Goal: Information Seeking & Learning: Learn about a topic

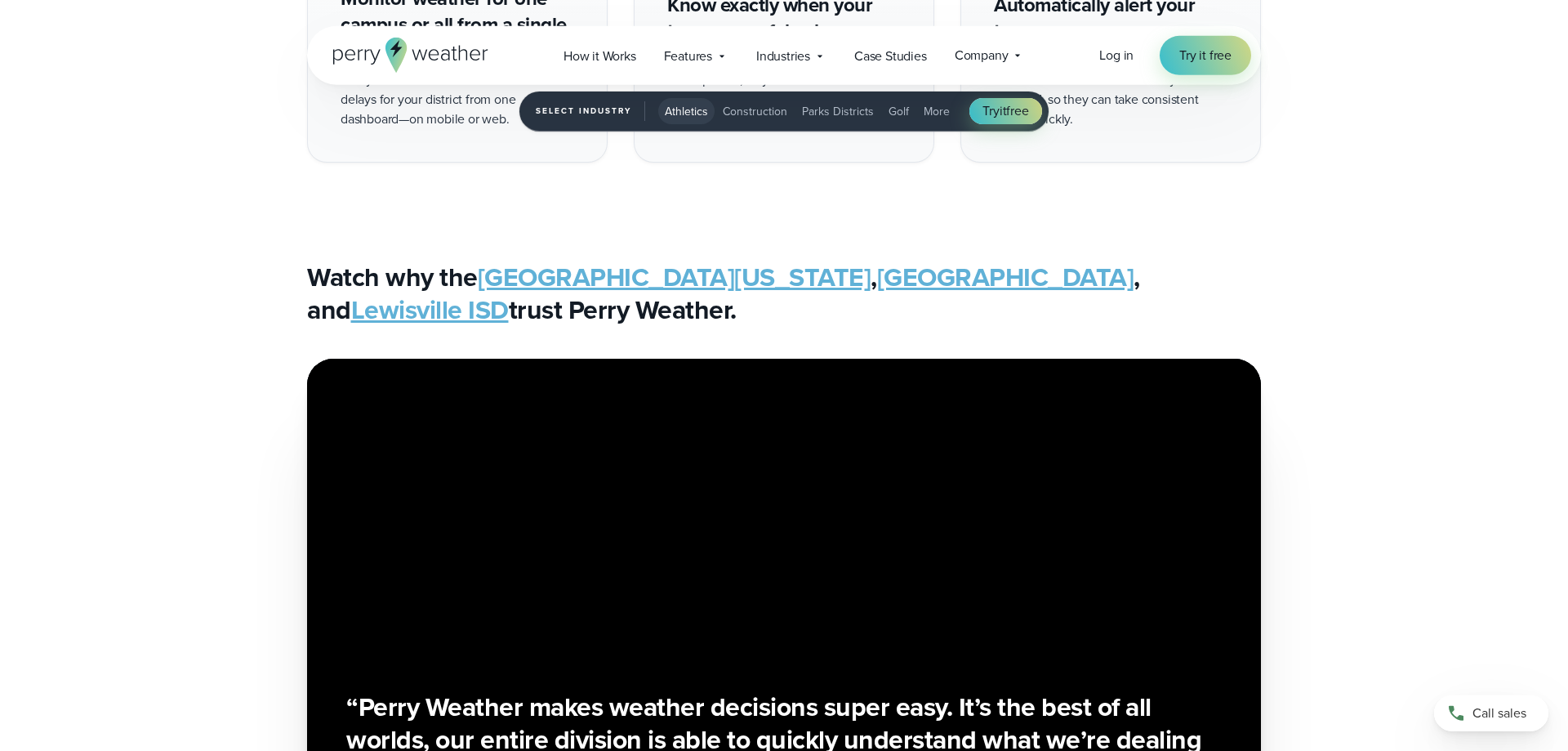
scroll to position [3583, 0]
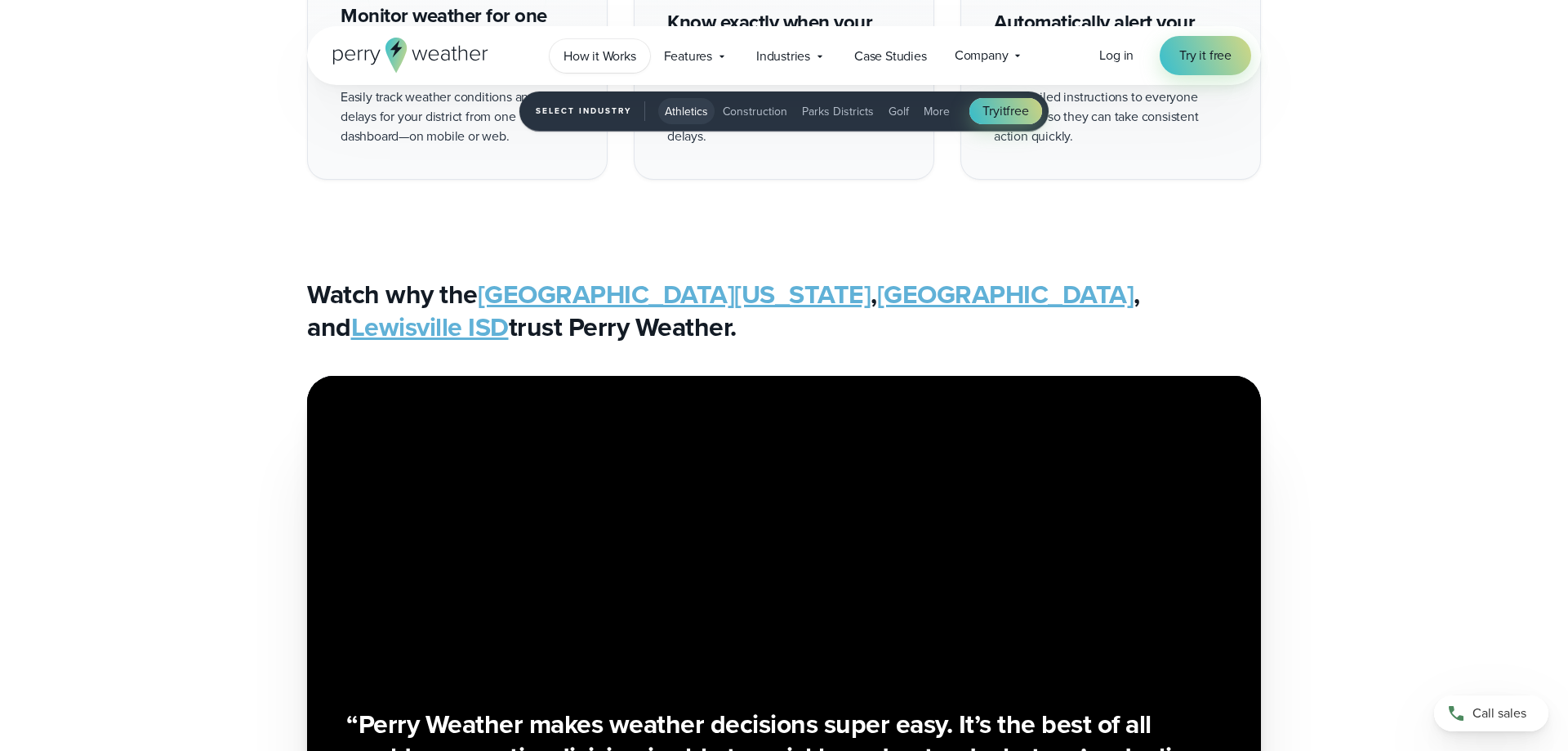
click at [585, 56] on span "How it Works" at bounding box center [600, 56] width 73 height 20
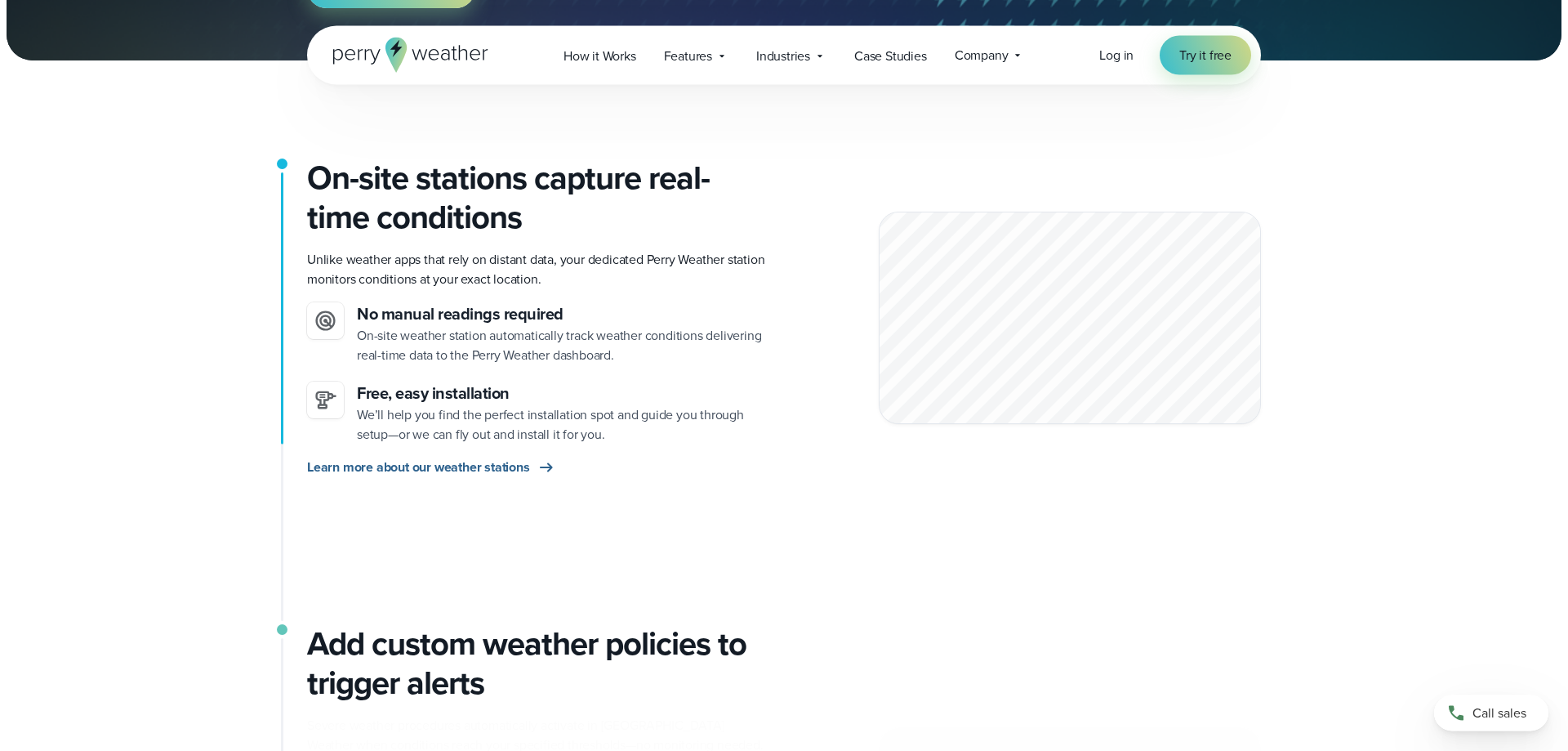
scroll to position [500, 0]
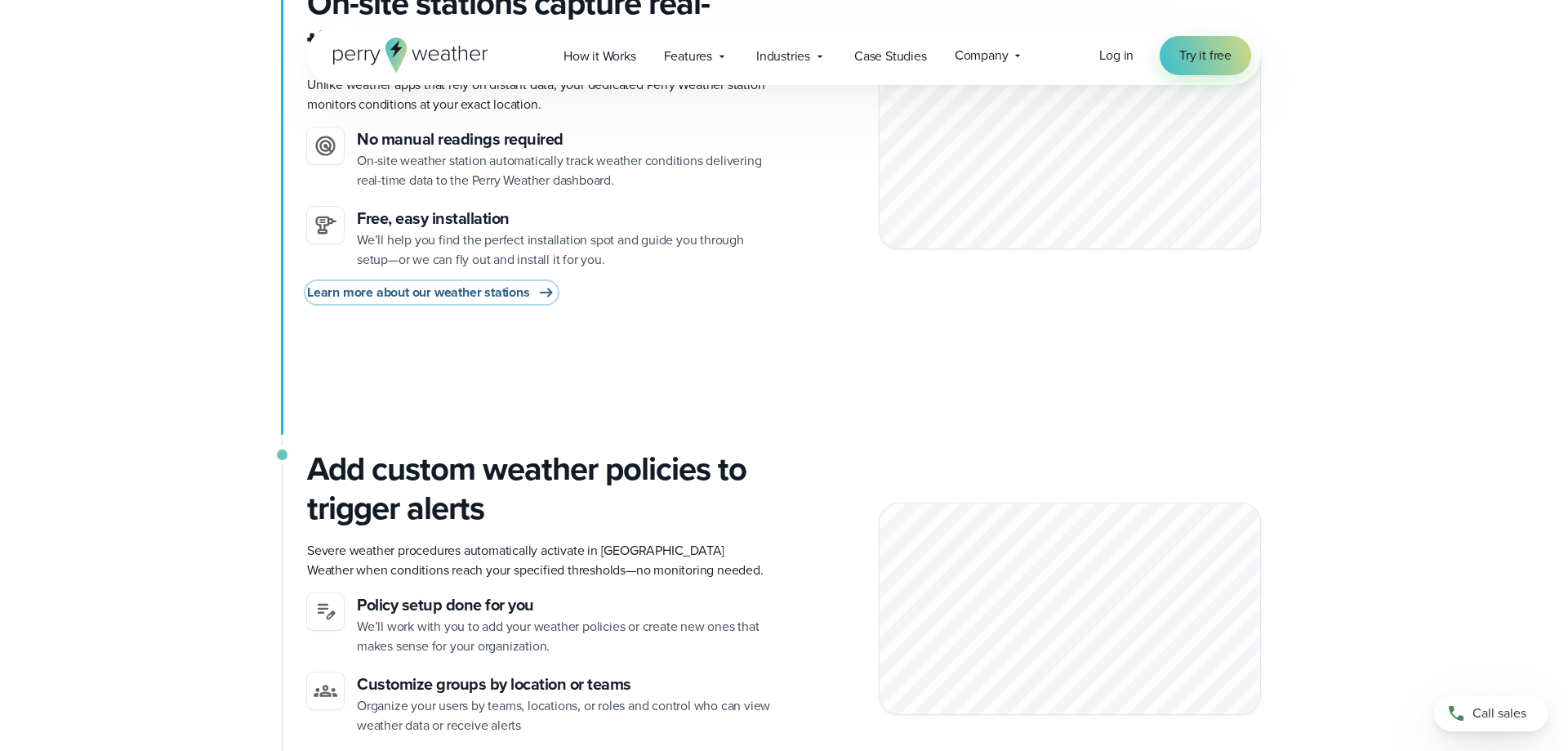
click at [422, 289] on span "Learn more about our weather stations" at bounding box center [418, 293] width 223 height 20
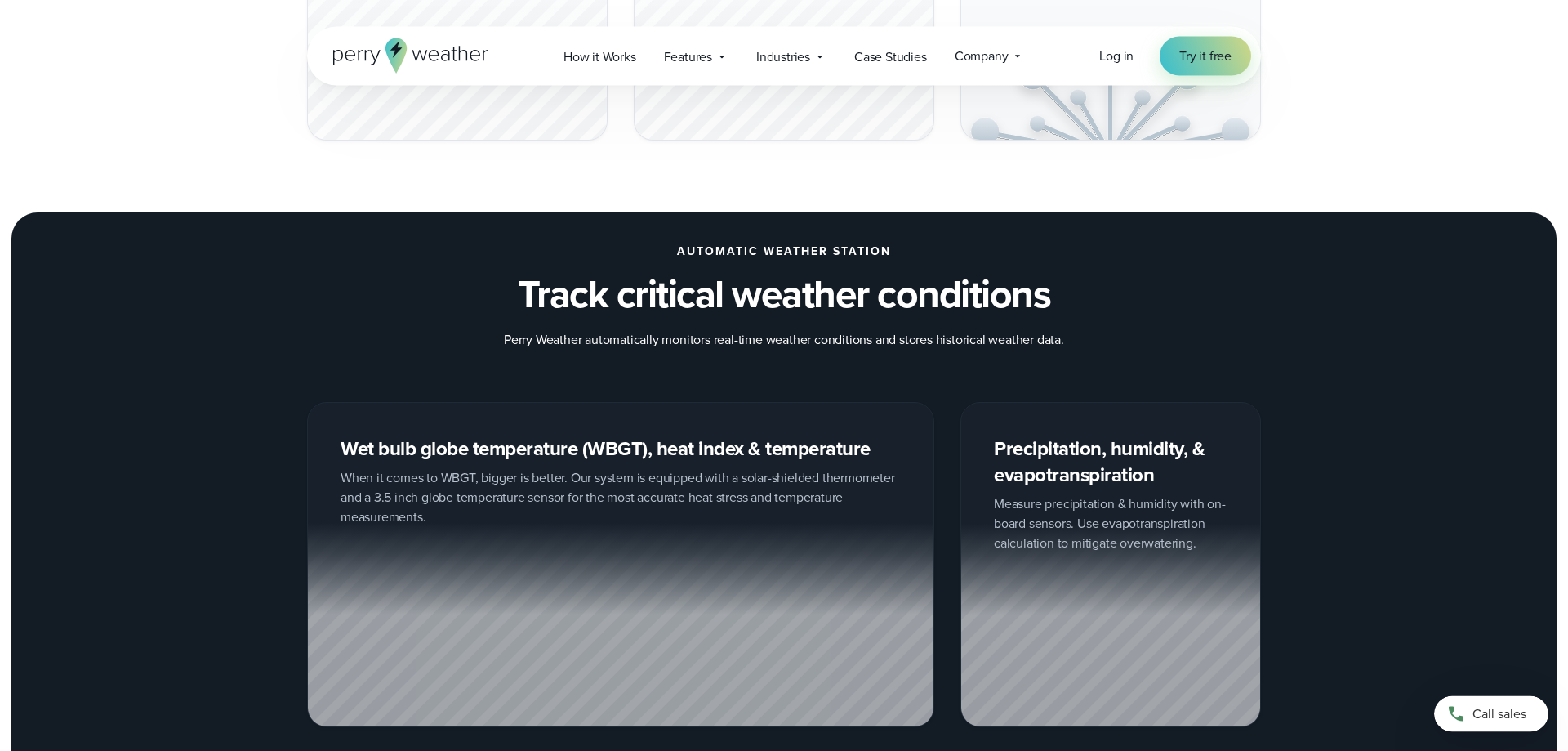
scroll to position [2084, 0]
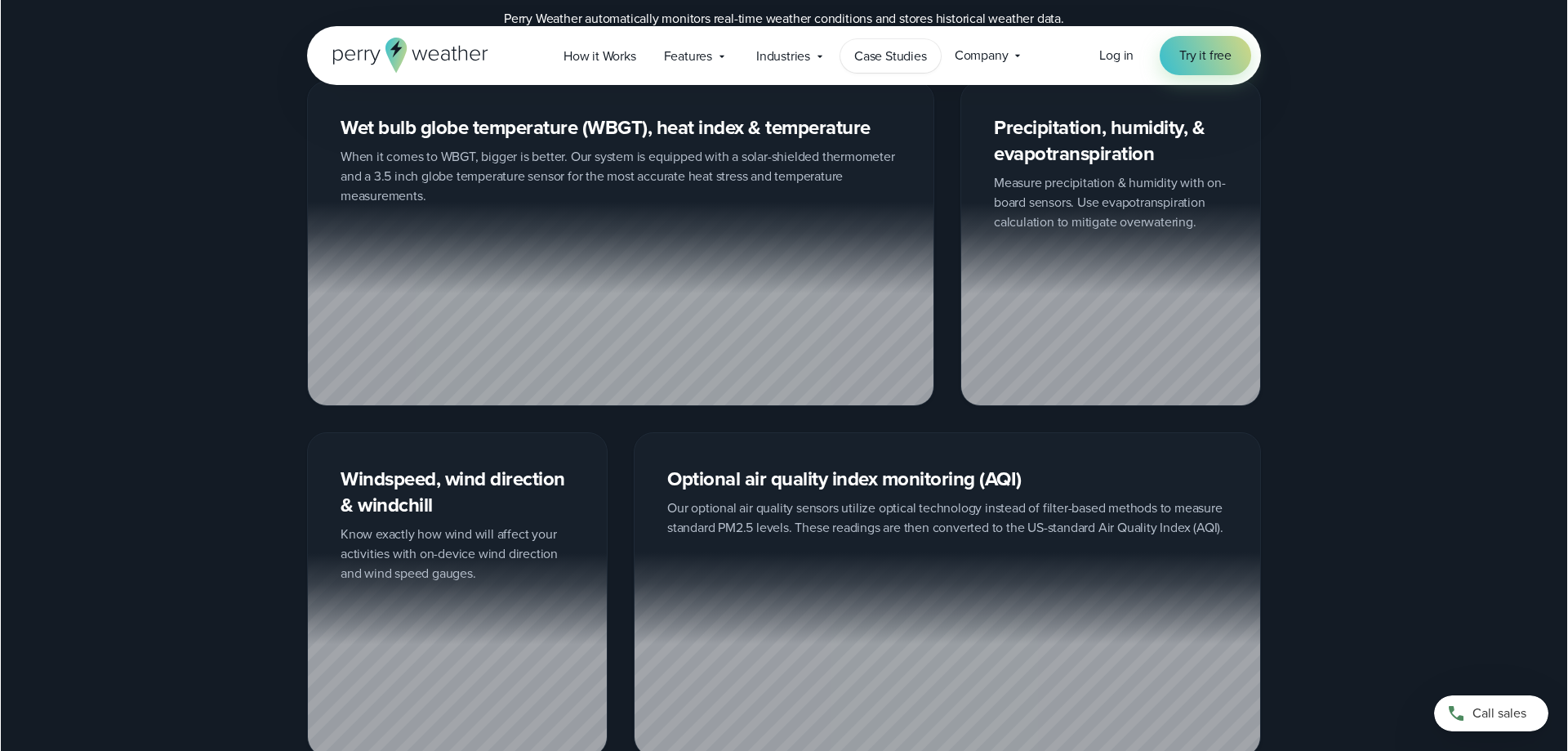
click at [909, 59] on span "Case Studies" at bounding box center [891, 56] width 73 height 20
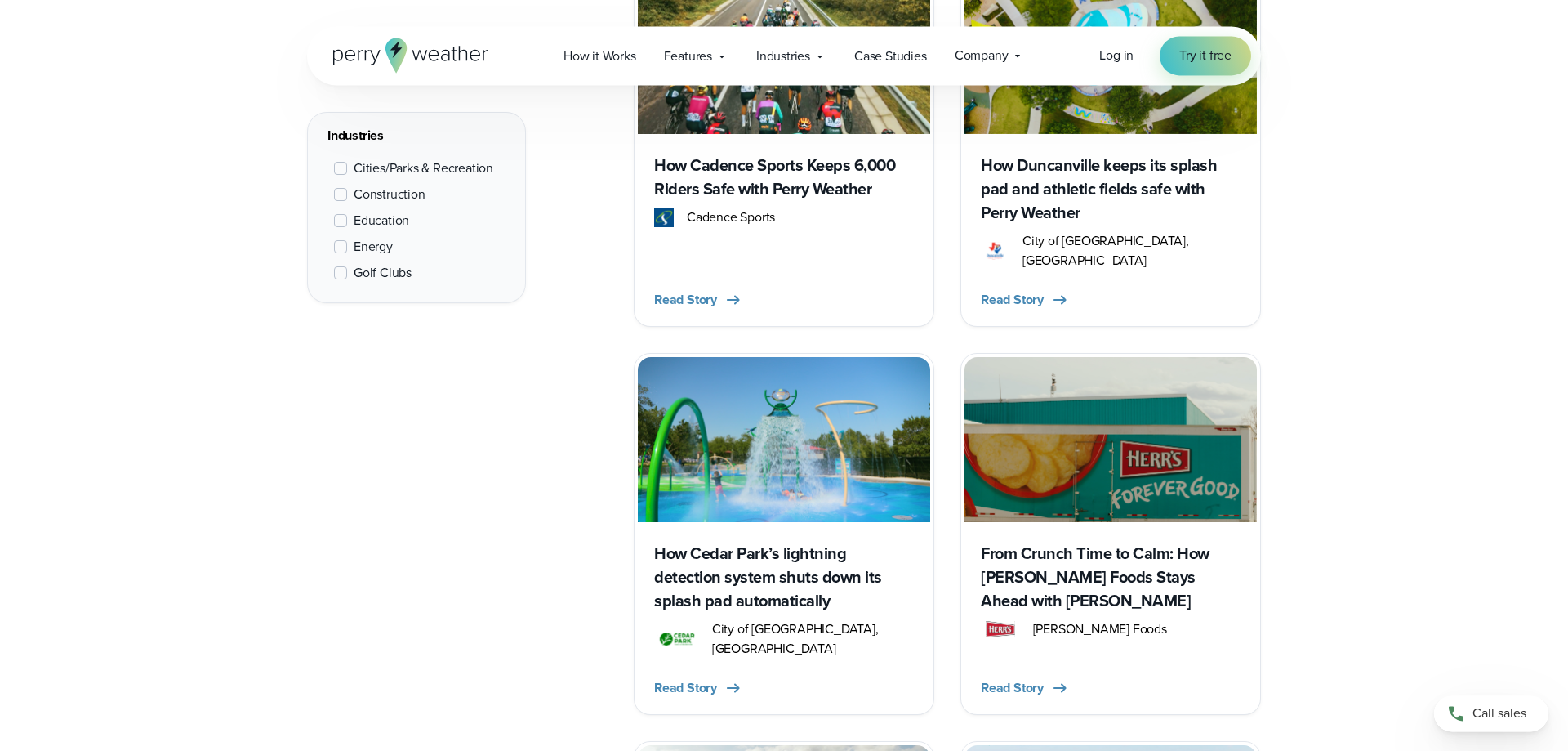
scroll to position [1750, 0]
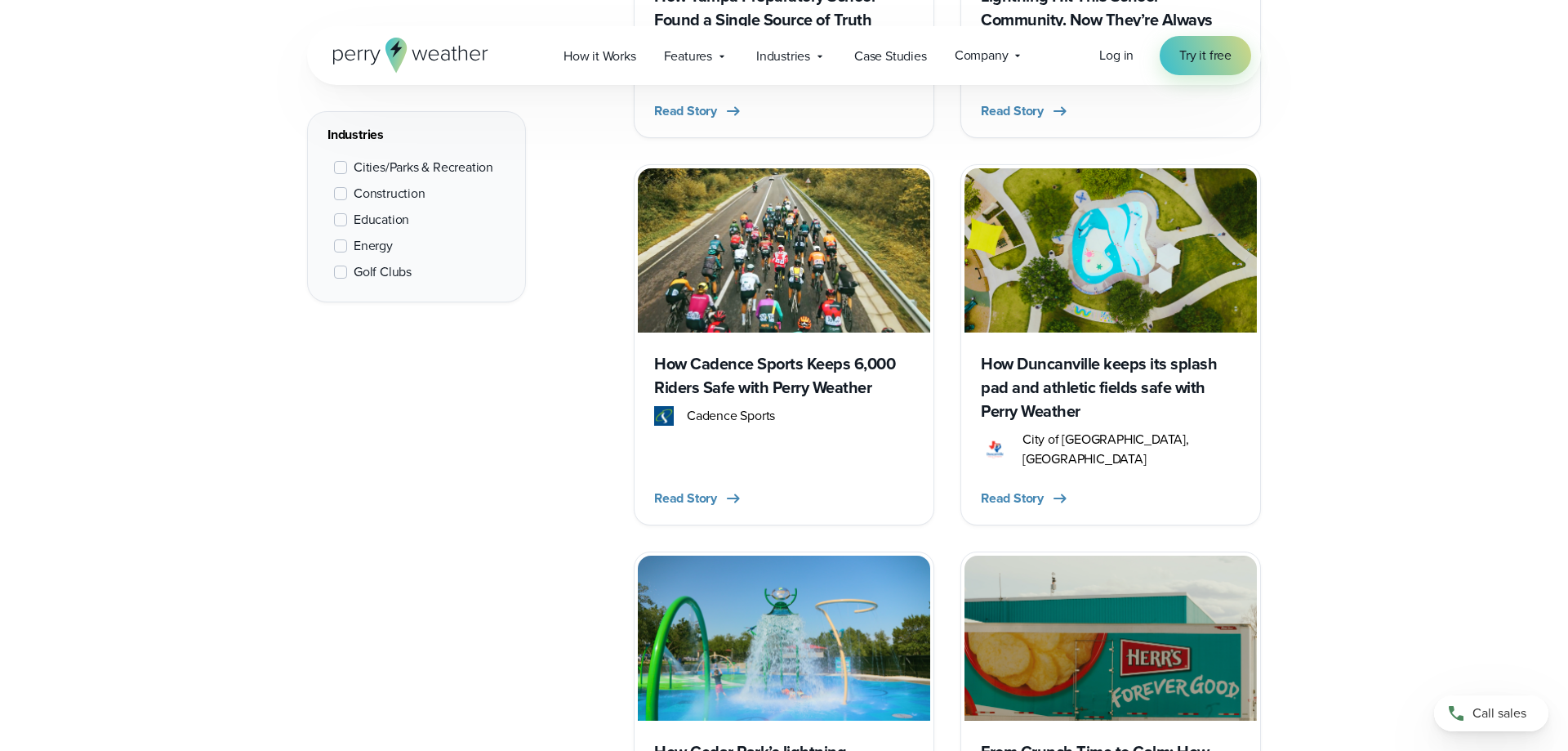
click at [703, 371] on h3 "How Cadence Sports Keeps 6,000 Riders Safe with Perry Weather" at bounding box center [784, 376] width 260 height 47
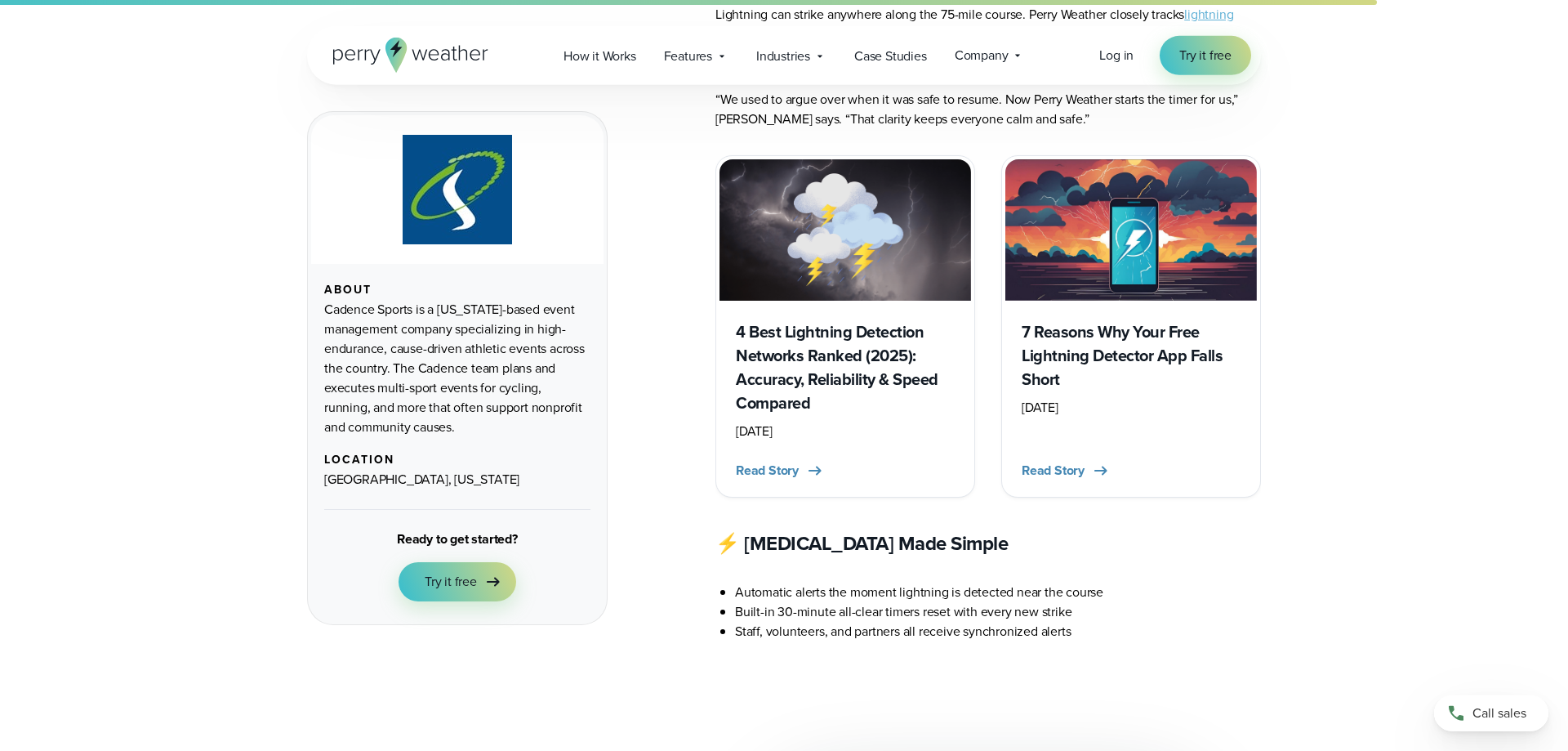
scroll to position [5000, 0]
